Goal: Ask a question

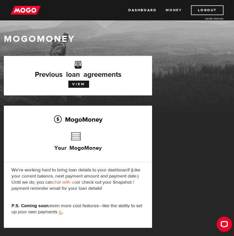
click at [176, 11] on link "Money" at bounding box center [173, 10] width 16 height 10
click at [145, 10] on link "Dashboard" at bounding box center [142, 10] width 28 height 10
click at [72, 149] on h3 "Your MogoMoney" at bounding box center [77, 144] width 47 height 29
click at [70, 182] on link "chat with us" at bounding box center [64, 183] width 24 height 6
